Goal: Find specific page/section

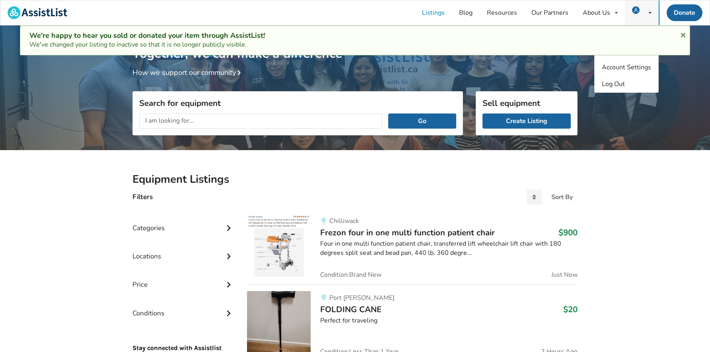
click at [646, 12] on div "My Listings Notifications Account Settings Log Out" at bounding box center [642, 12] width 34 height 25
click at [434, 16] on link "Listings" at bounding box center [433, 12] width 37 height 25
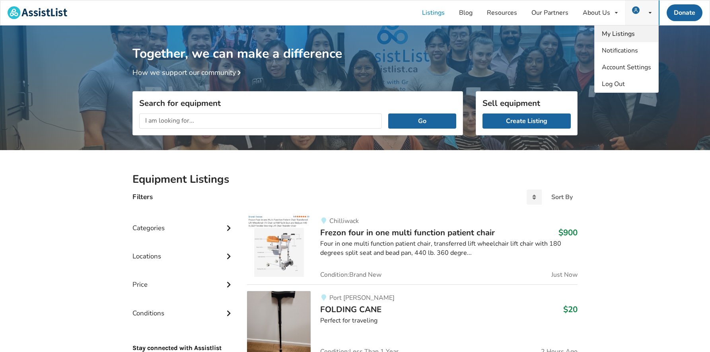
click at [627, 35] on span "My Listings" at bounding box center [618, 33] width 33 height 9
